Goal: Task Accomplishment & Management: Manage account settings

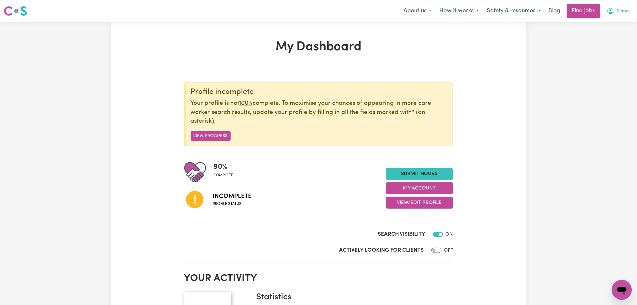
drag, startPoint x: 619, startPoint y: 9, endPoint x: 620, endPoint y: 18, distance: 8.5
click at [620, 9] on span "Pema" at bounding box center [623, 11] width 12 height 7
click at [405, 204] on button "View/Edit Profile" at bounding box center [419, 203] width 67 height 12
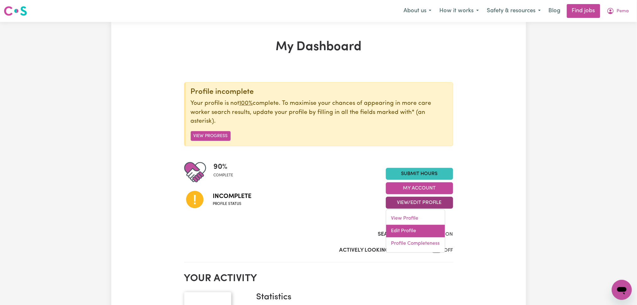
click at [400, 231] on link "Edit Profile" at bounding box center [415, 231] width 59 height 13
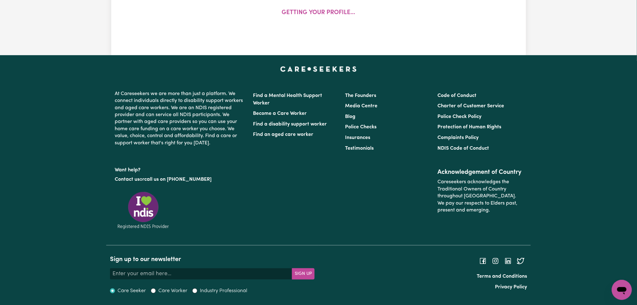
select select "[DEMOGRAPHIC_DATA]"
select select "Student Visa"
select select "Studying a healthcare related degree or qualification"
select select "32"
select select "50"
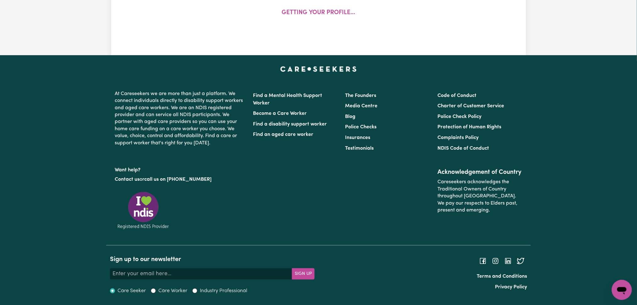
select select "50"
select select "72"
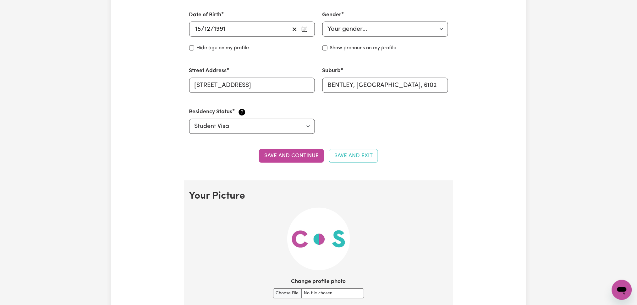
scroll to position [398, 0]
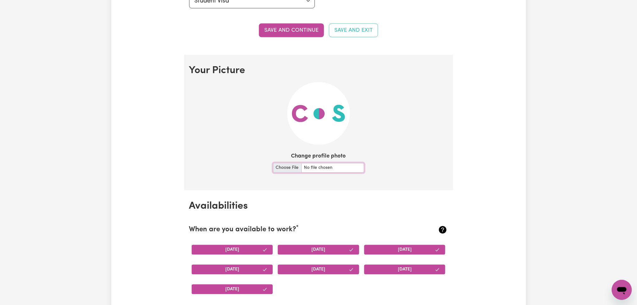
click at [284, 167] on input "Change profile photo" at bounding box center [318, 168] width 91 height 10
type input "C:\fakepath\[PERSON_NAME] prof pict.jpeg"
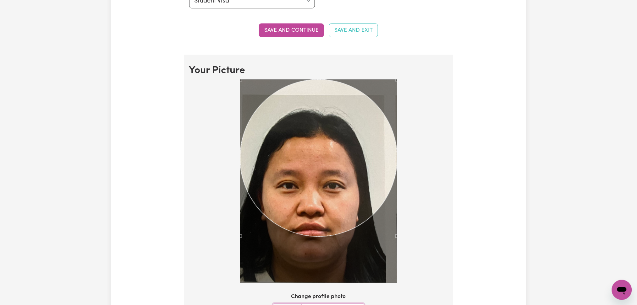
click at [436, 263] on div at bounding box center [318, 183] width 259 height 206
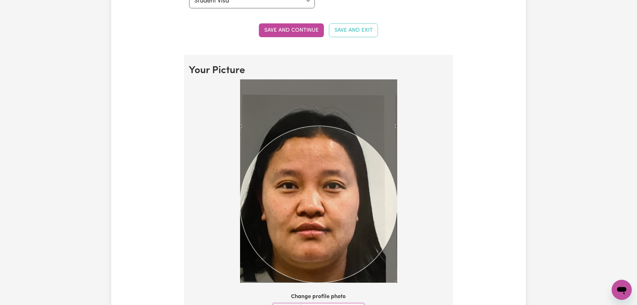
click at [308, 205] on div "Use the arrow keys to move the crop selection area" at bounding box center [318, 204] width 157 height 157
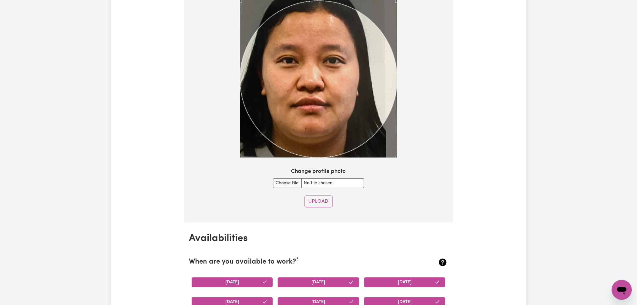
click at [320, 197] on button "Upload" at bounding box center [319, 202] width 28 height 12
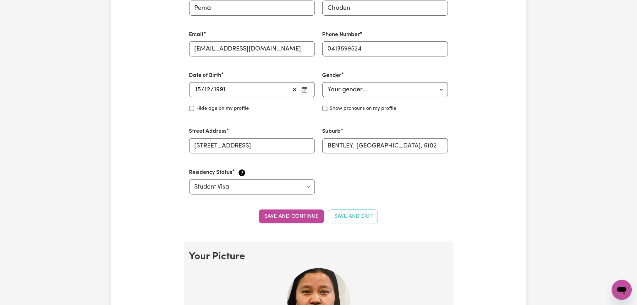
scroll to position [0, 0]
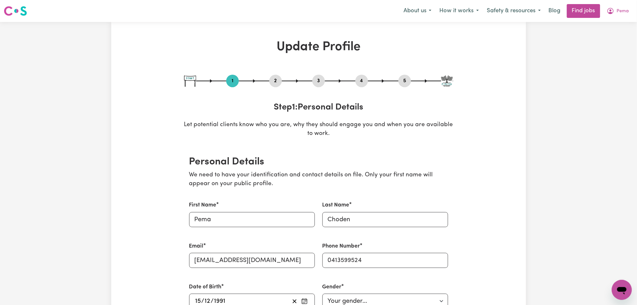
click at [277, 81] on button "2" at bounding box center [275, 81] width 13 height 8
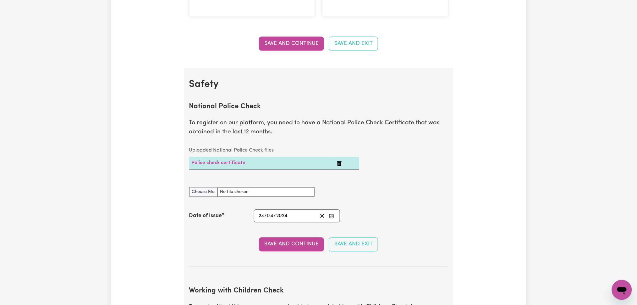
scroll to position [377, 0]
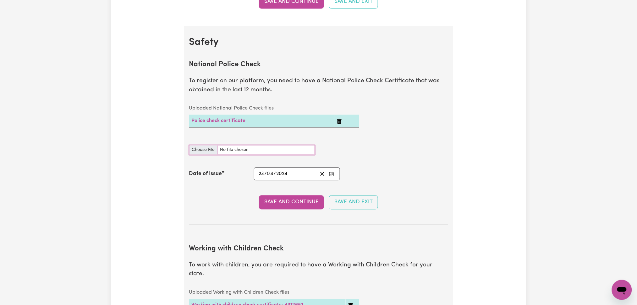
click at [204, 150] on input "National Police Check document" at bounding box center [252, 150] width 126 height 10
type input "C:\fakepath\[PERSON_NAME] PC 15082025.pdf"
click at [323, 177] on icon "Clear date" at bounding box center [322, 174] width 6 height 6
click at [332, 176] on rect "Enter the Date of Issue of your National Police Check" at bounding box center [332, 175] width 4 height 4
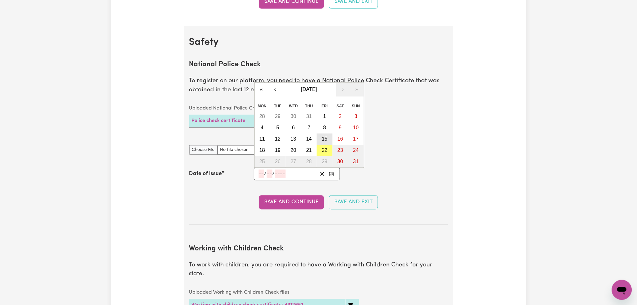
click at [323, 141] on abbr "15" at bounding box center [325, 139] width 6 height 5
type input "[DATE]"
type input "15"
type input "8"
type input "2025"
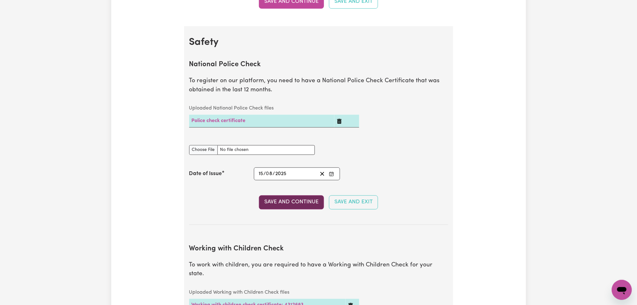
click at [277, 207] on button "Save and Continue" at bounding box center [291, 203] width 65 height 14
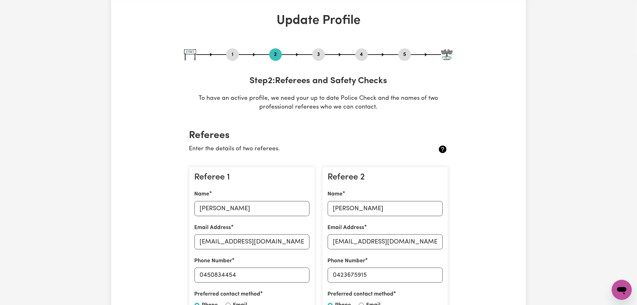
scroll to position [0, 0]
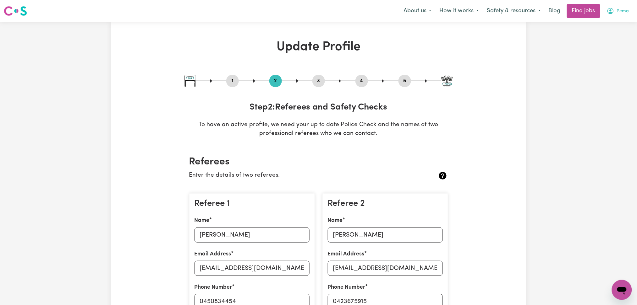
click at [629, 7] on button "Pema" at bounding box center [618, 10] width 30 height 13
click at [613, 45] on link "Logout" at bounding box center [608, 48] width 50 height 12
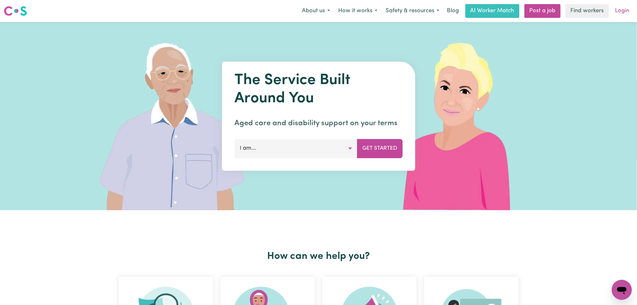
click at [614, 12] on link "Login" at bounding box center [623, 11] width 22 height 14
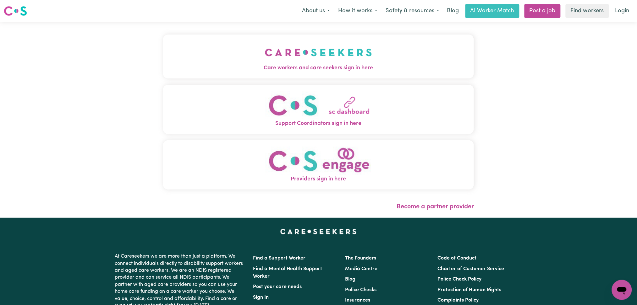
click at [300, 40] on button "Care workers and care seekers sign in here" at bounding box center [318, 57] width 311 height 44
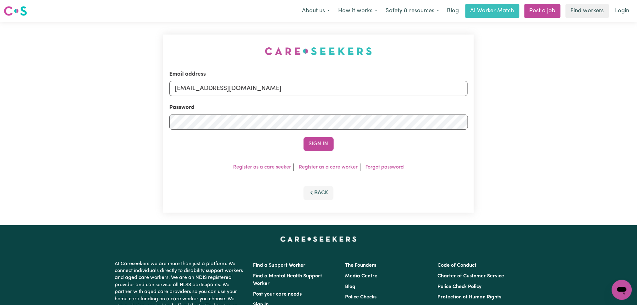
click at [273, 78] on div "Email address [EMAIL_ADDRESS][DOMAIN_NAME]" at bounding box center [318, 83] width 299 height 26
click at [250, 97] on form "Email address [EMAIL_ADDRESS][DOMAIN_NAME] Password Sign In" at bounding box center [318, 110] width 299 height 81
drag, startPoint x: 250, startPoint y: 83, endPoint x: 249, endPoint y: 91, distance: 8.6
click at [250, 83] on input "[EMAIL_ADDRESS][DOMAIN_NAME]" at bounding box center [318, 88] width 299 height 15
drag, startPoint x: 208, startPoint y: 90, endPoint x: 392, endPoint y: 91, distance: 184.5
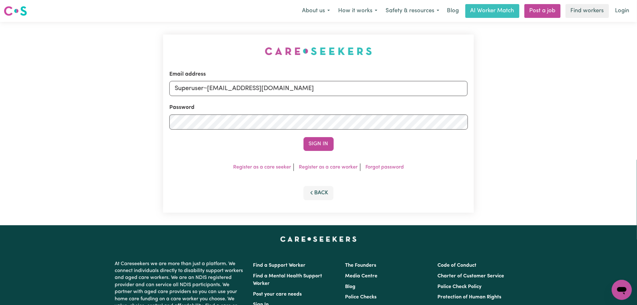
click at [396, 89] on input "Superuser~[EMAIL_ADDRESS][DOMAIN_NAME]" at bounding box center [318, 88] width 299 height 15
type input "Superuser~[EMAIL_ADDRESS][DOMAIN_NAME]"
click at [310, 145] on button "Sign In" at bounding box center [319, 144] width 30 height 14
